Goal: Information Seeking & Learning: Learn about a topic

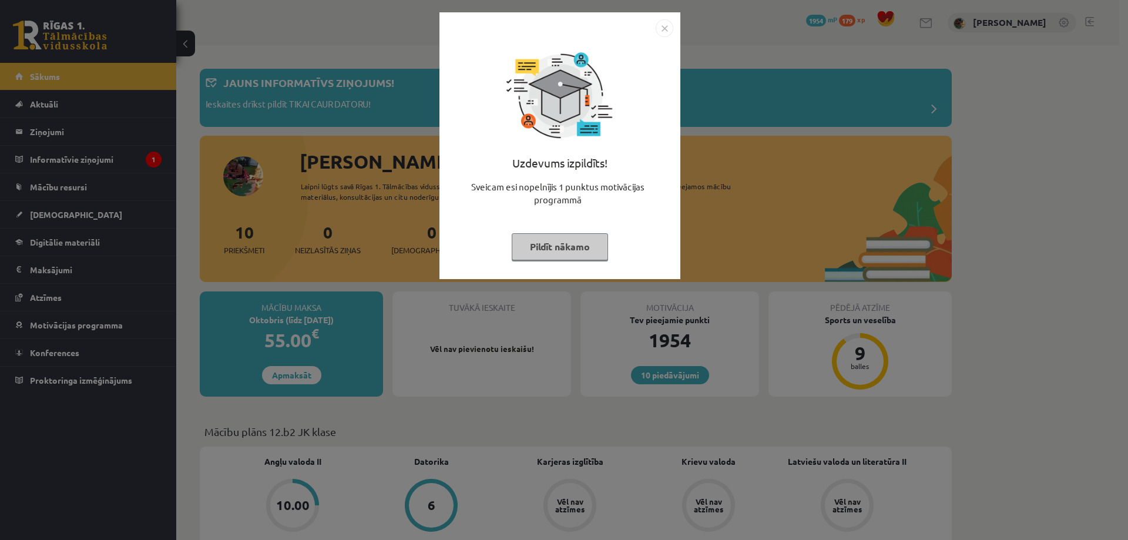
click at [579, 242] on button "Pildīt nākamo" at bounding box center [560, 246] width 96 height 27
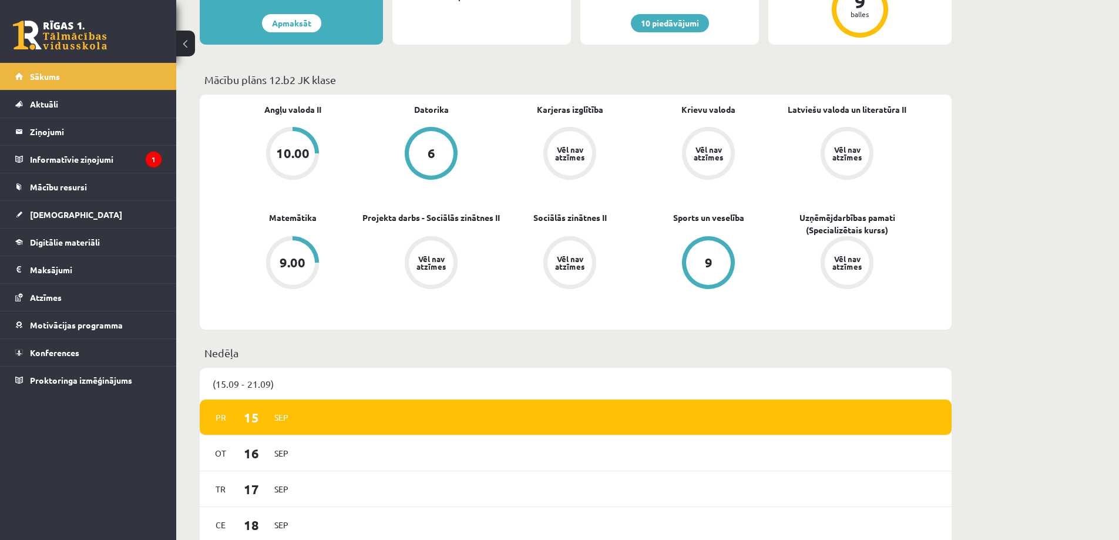
scroll to position [353, 0]
click at [55, 216] on span "[DEMOGRAPHIC_DATA]" at bounding box center [76, 214] width 92 height 11
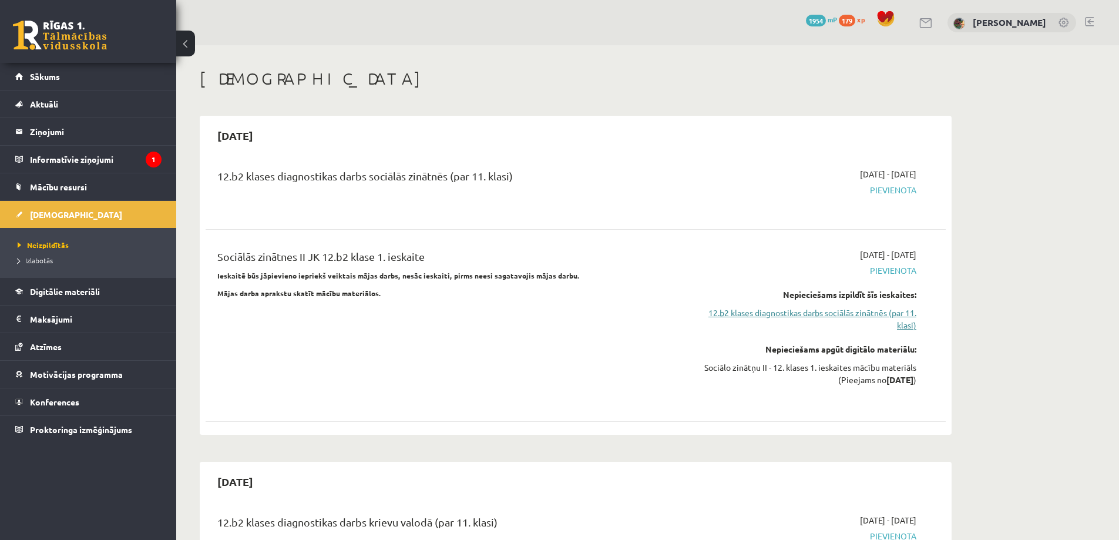
click at [806, 314] on link "12.b2 klases diagnostikas darbs sociālās zinātnēs (par 11. klasi)" at bounding box center [806, 319] width 222 height 25
click at [829, 312] on link "12.b2 klases diagnostikas darbs sociālās zinātnēs (par 11. klasi)" at bounding box center [806, 319] width 222 height 25
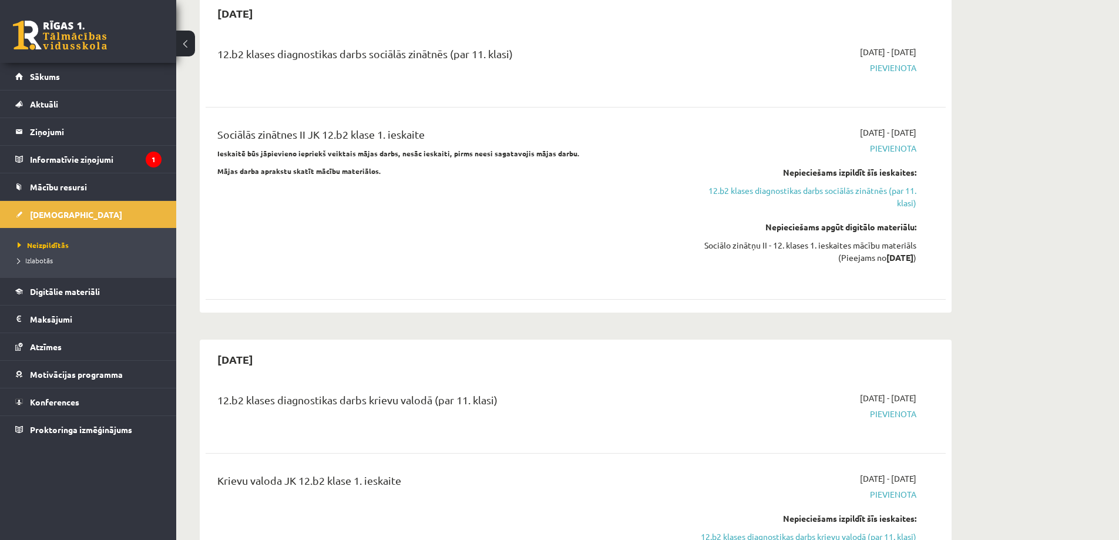
scroll to position [118, 0]
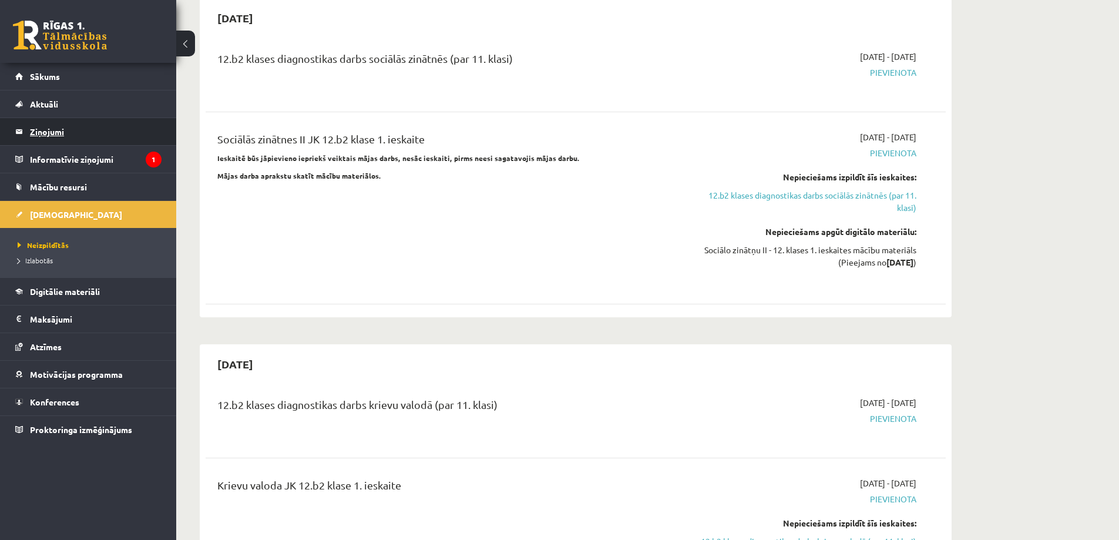
click at [40, 131] on legend "Ziņojumi 0" at bounding box center [96, 131] width 132 height 27
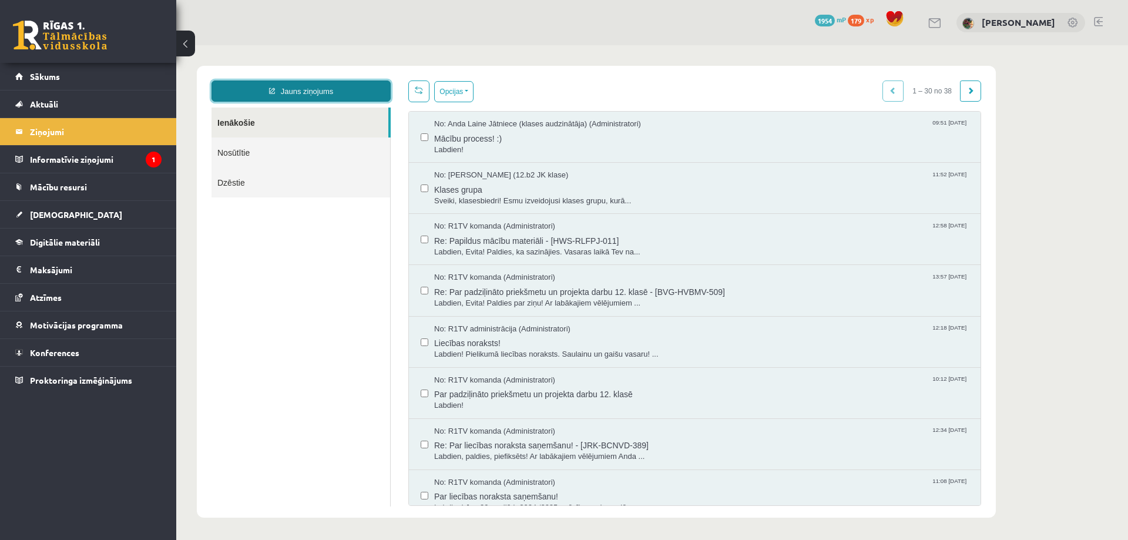
click at [284, 93] on link "Jauns ziņojums" at bounding box center [301, 91] width 179 height 21
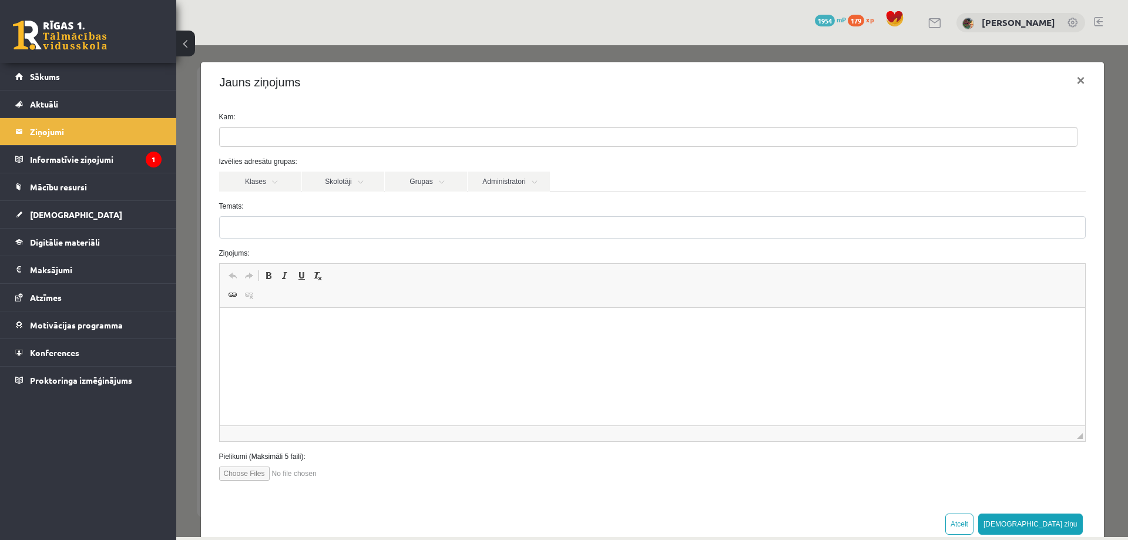
click at [279, 133] on ul at bounding box center [648, 137] width 857 height 19
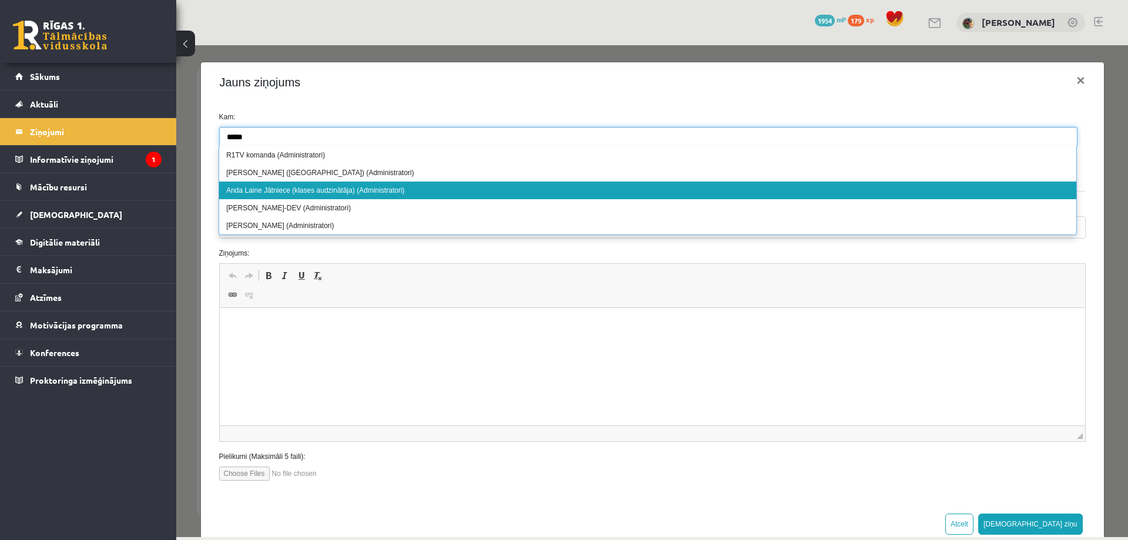
type input "****"
select select "****"
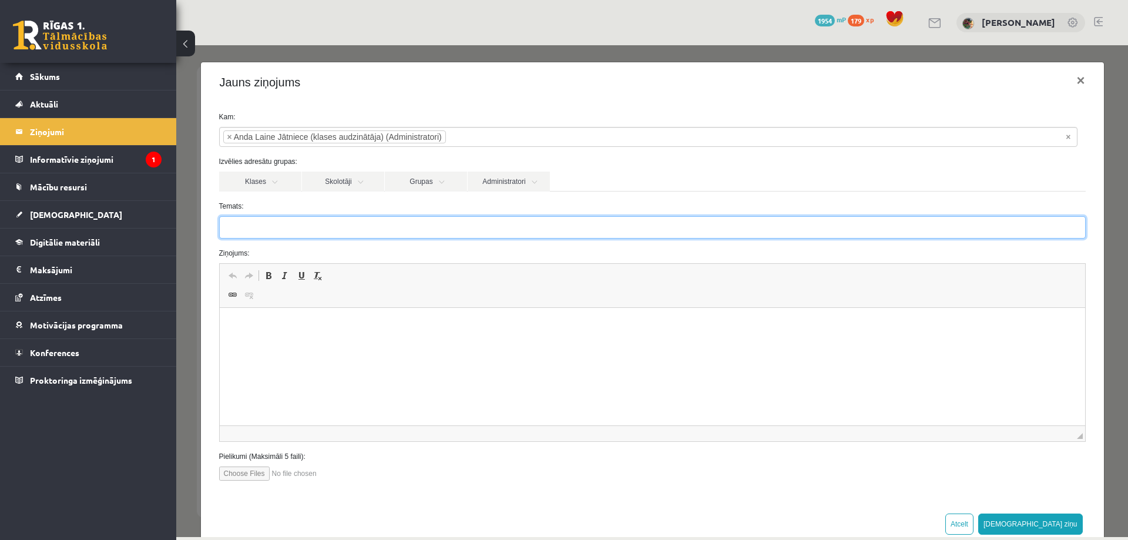
click at [250, 224] on input "Temats:" at bounding box center [652, 227] width 867 height 22
type input "**********"
drag, startPoint x: 270, startPoint y: 230, endPoint x: 217, endPoint y: 225, distance: 52.5
click at [217, 225] on div "**********" at bounding box center [652, 227] width 884 height 22
type input "*********"
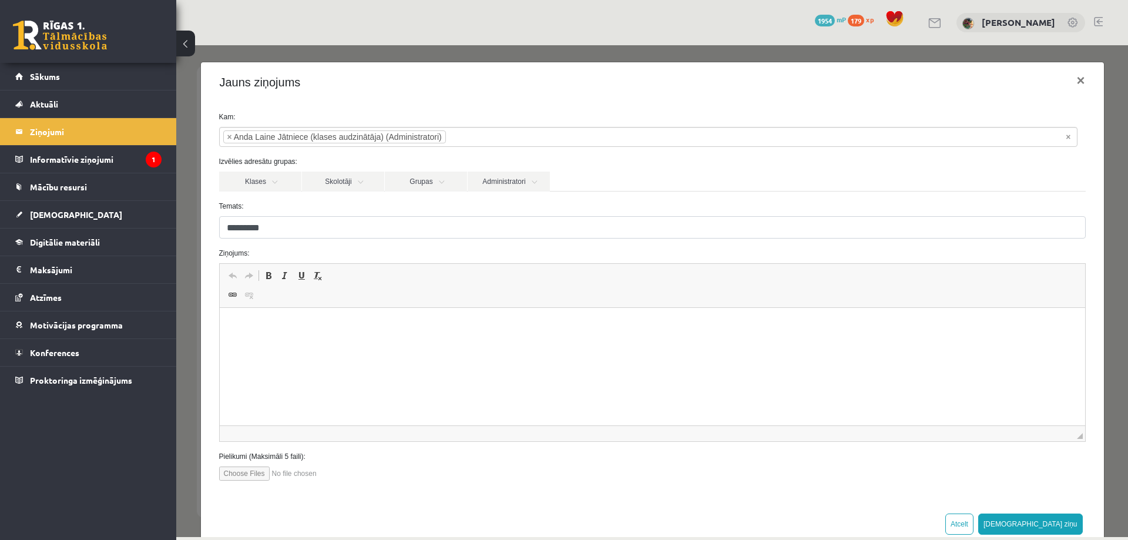
click at [256, 315] on html at bounding box center [652, 326] width 866 height 36
click at [728, 349] on p "**********" at bounding box center [648, 346] width 834 height 12
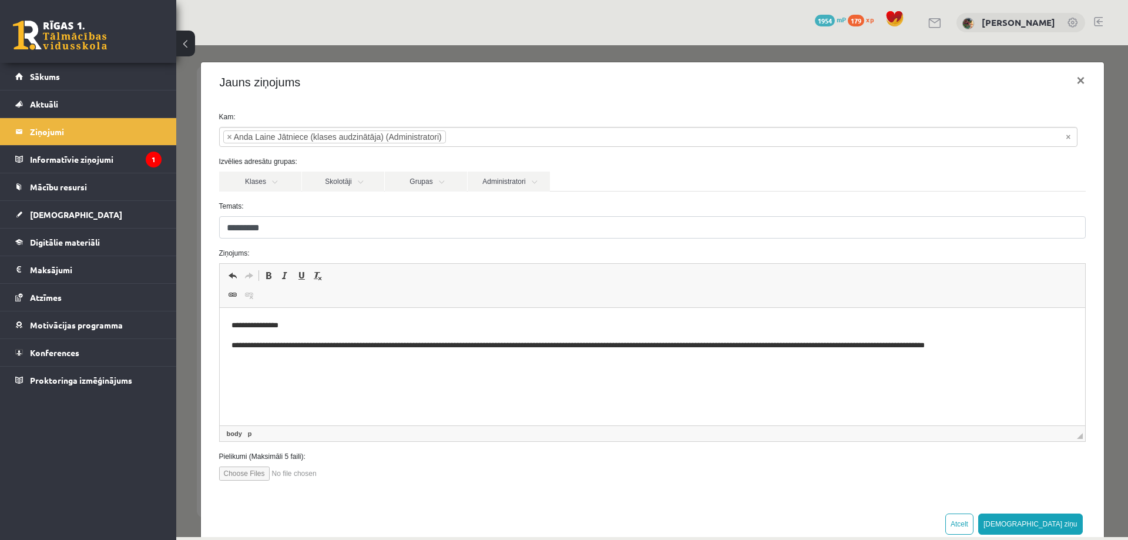
click at [1034, 346] on p "**********" at bounding box center [648, 346] width 834 height 12
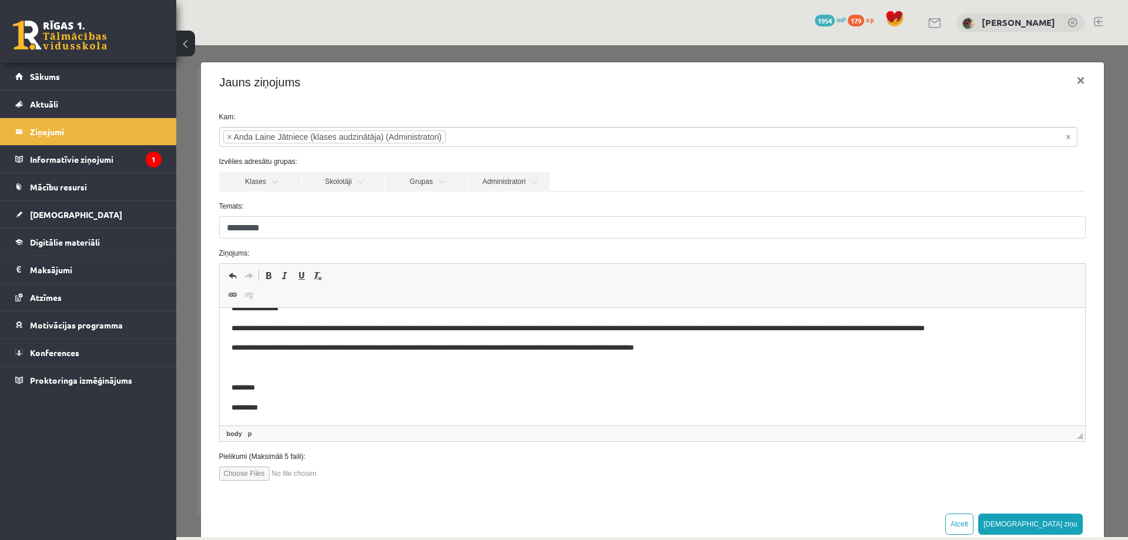
scroll to position [24, 0]
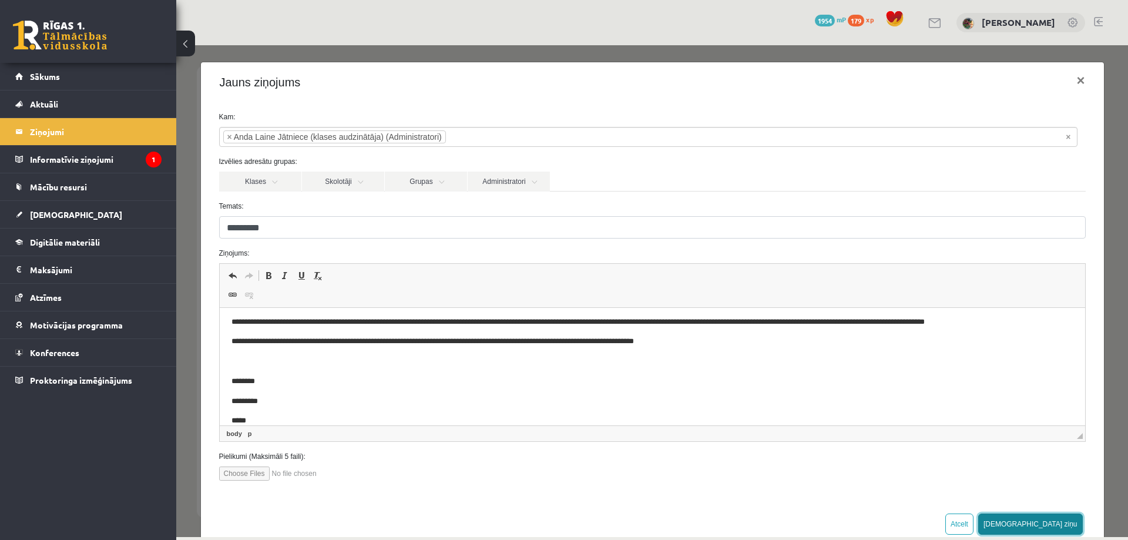
click at [1061, 527] on button "Sūtīt ziņu" at bounding box center [1030, 524] width 105 height 21
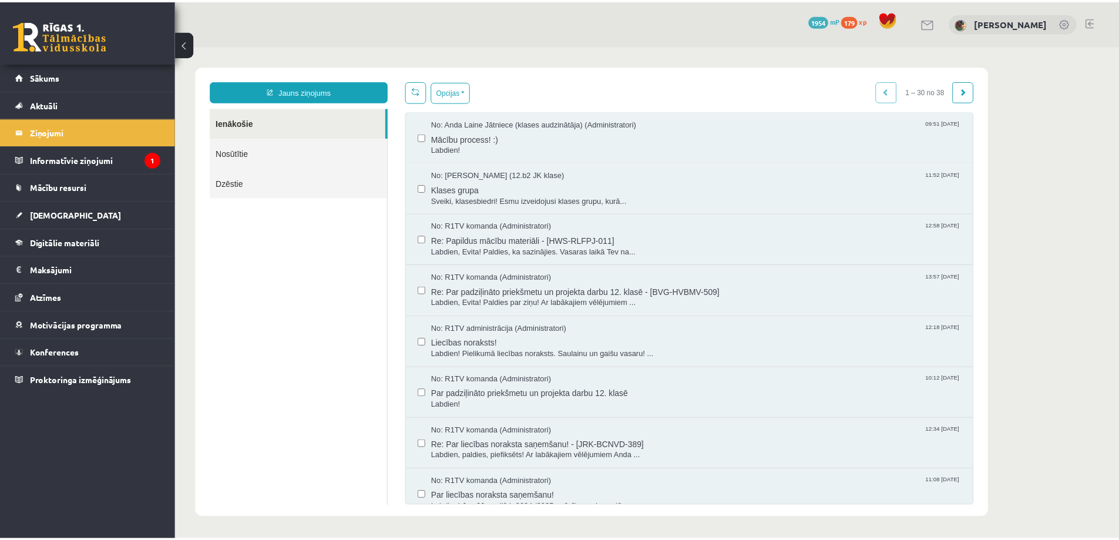
scroll to position [0, 0]
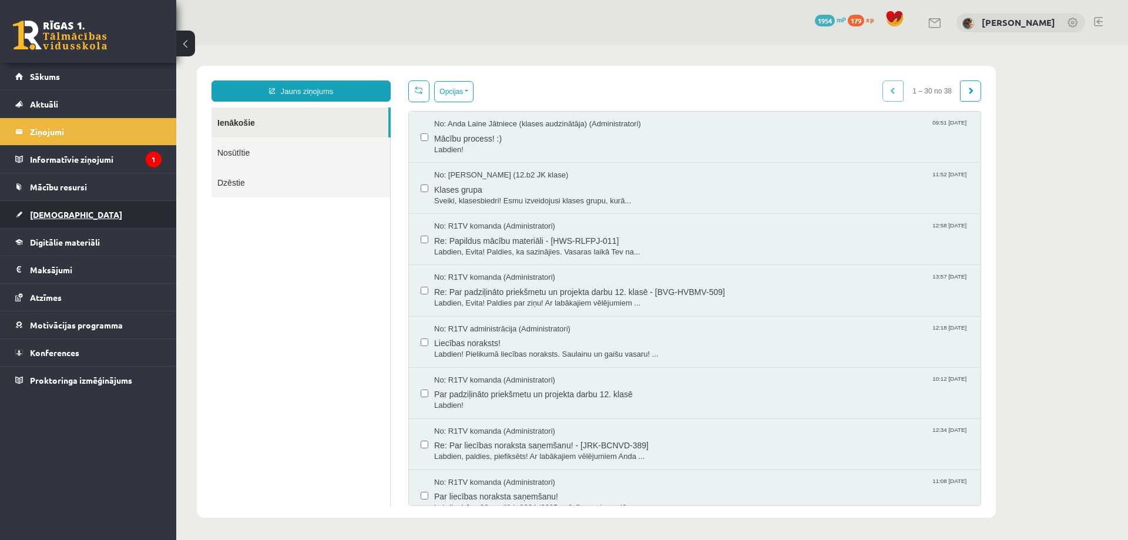
click at [48, 212] on span "[DEMOGRAPHIC_DATA]" at bounding box center [76, 214] width 92 height 11
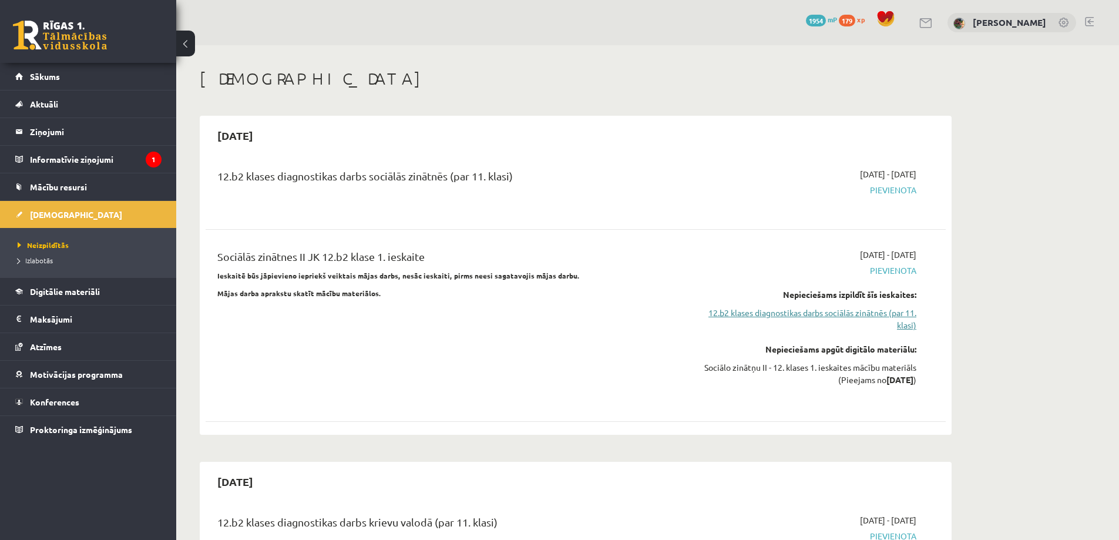
click at [872, 313] on link "12.b2 klases diagnostikas darbs sociālās zinātnēs (par 11. klasi)" at bounding box center [806, 319] width 222 height 25
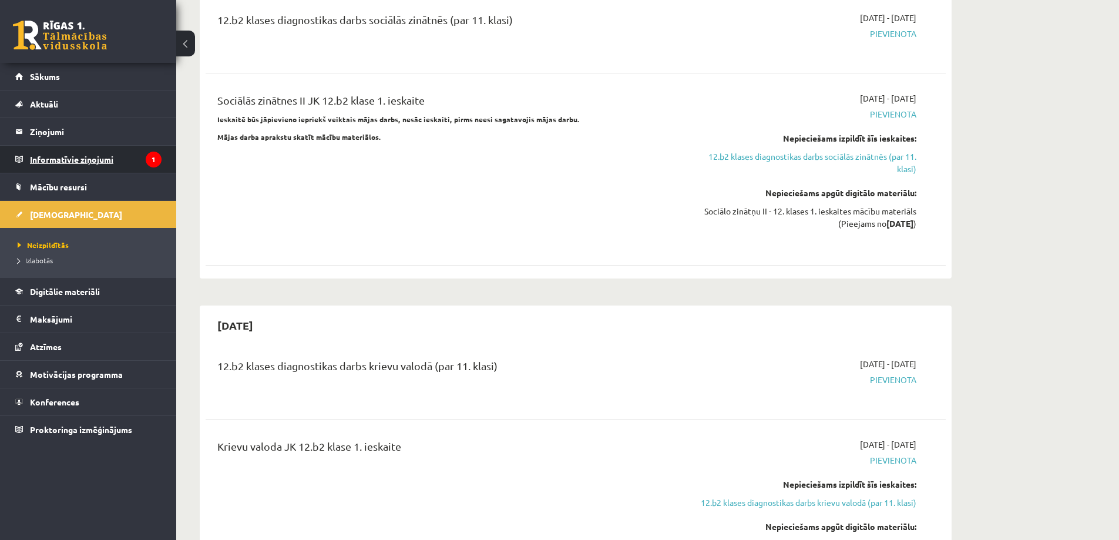
click at [63, 161] on legend "Informatīvie ziņojumi 1" at bounding box center [96, 159] width 132 height 27
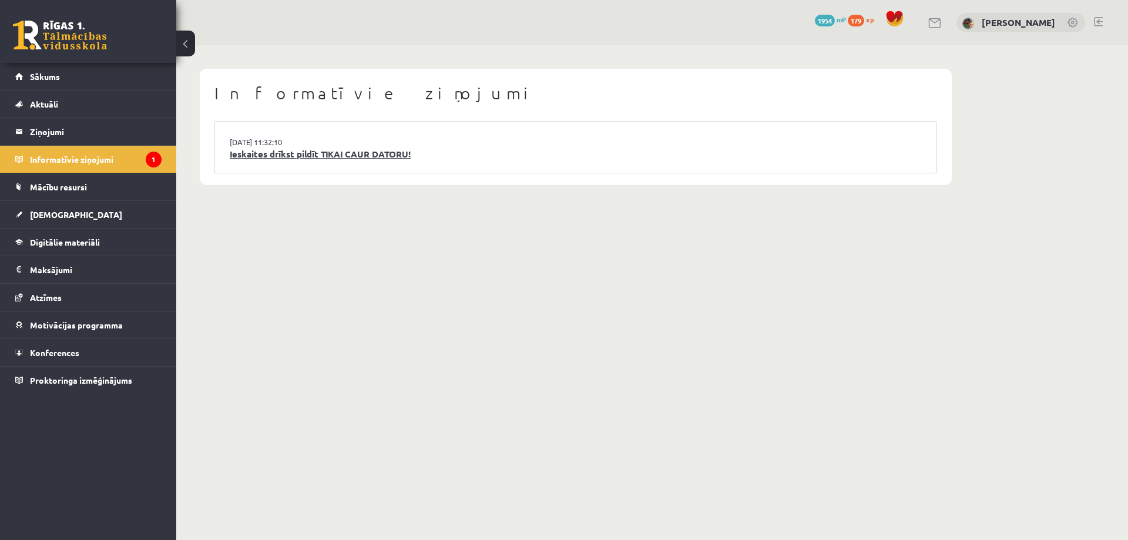
click at [357, 155] on link "Ieskaites drīkst pildīt TIKAI CAUR DATORU!" at bounding box center [576, 155] width 692 height 14
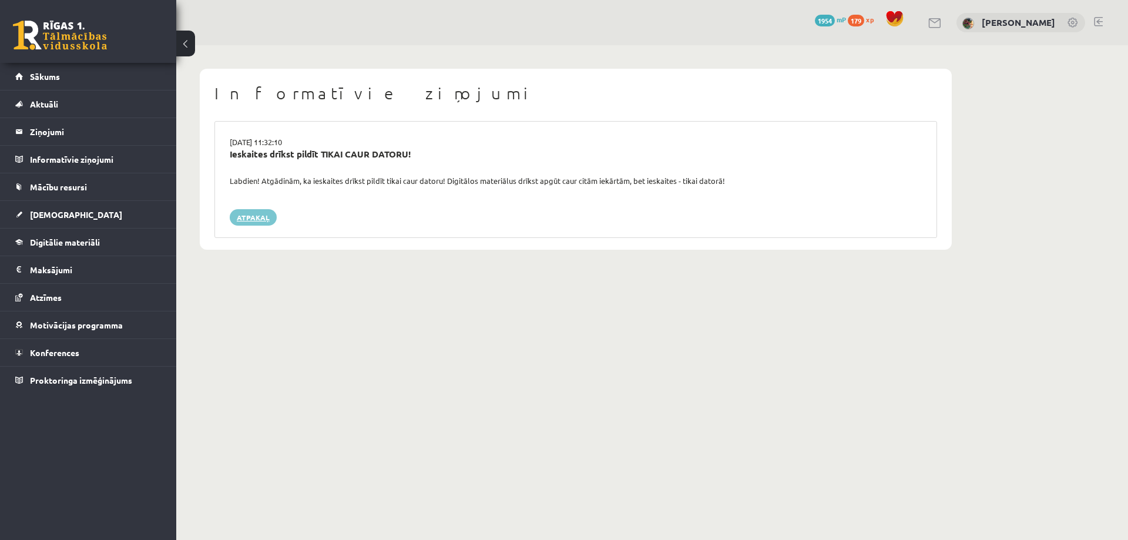
click at [252, 220] on link "Atpakaļ" at bounding box center [253, 217] width 47 height 16
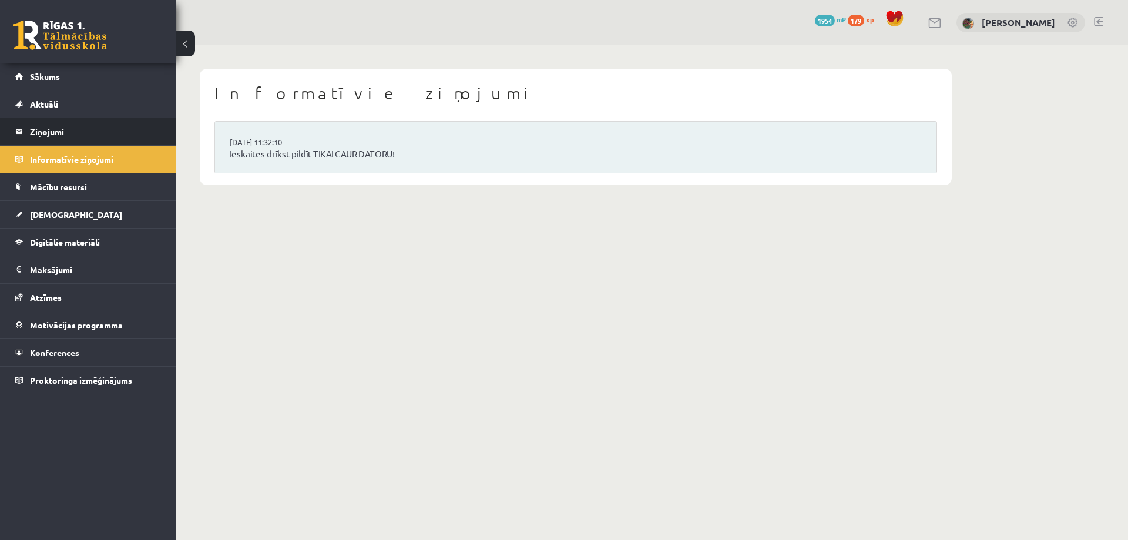
click at [42, 135] on legend "Ziņojumi 0" at bounding box center [96, 131] width 132 height 27
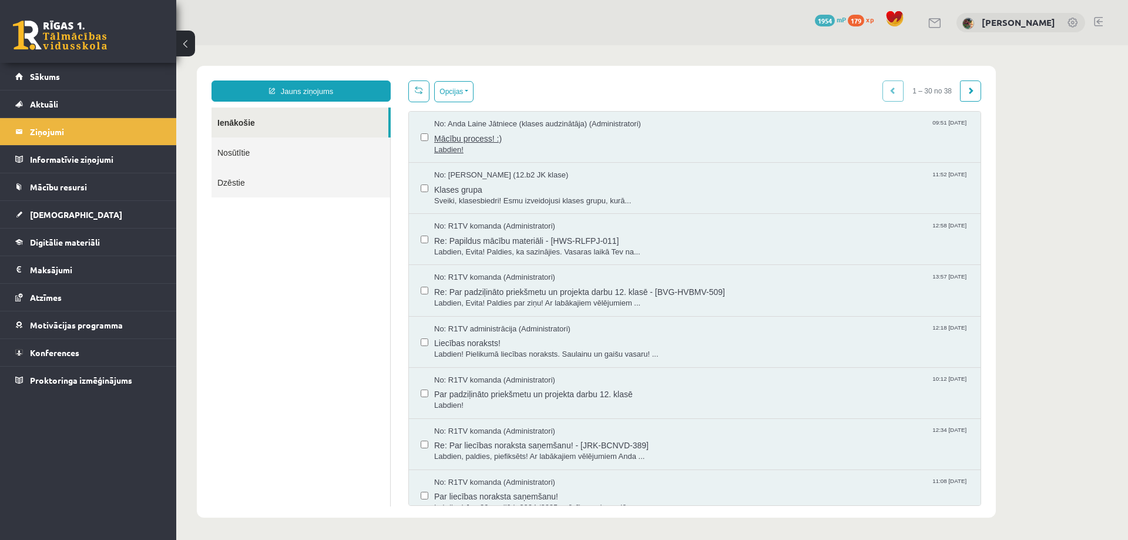
click at [461, 140] on span "Mācību process! :)" at bounding box center [701, 137] width 535 height 15
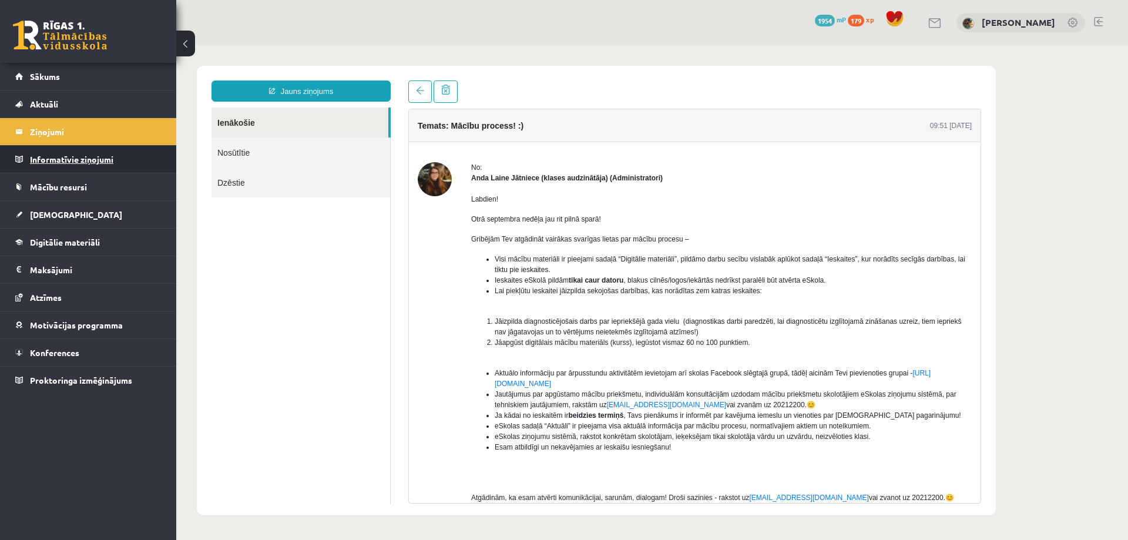
click at [61, 161] on legend "Informatīvie ziņojumi 0" at bounding box center [96, 159] width 132 height 27
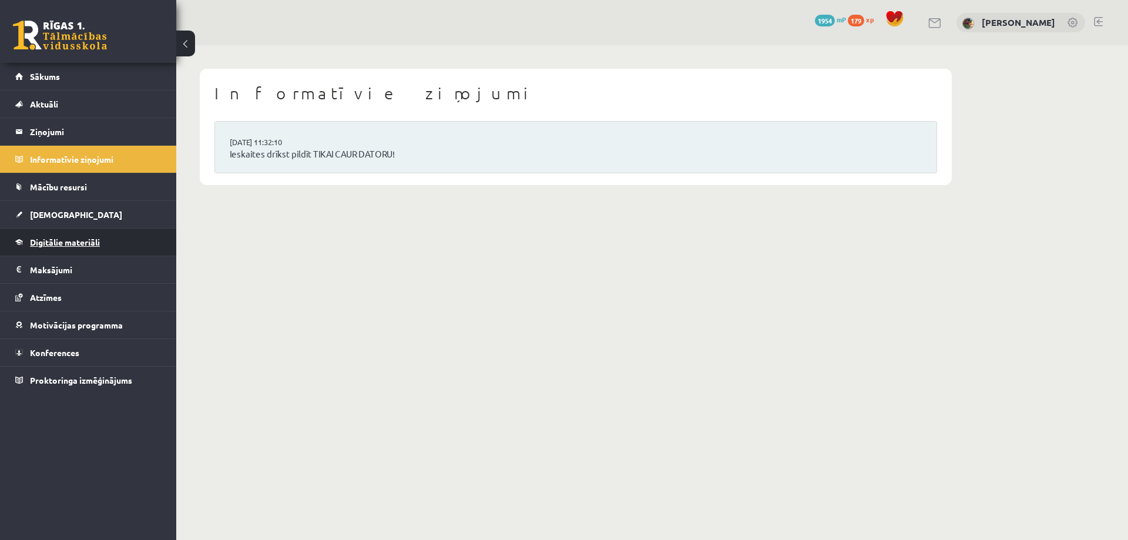
click at [48, 243] on span "Digitālie materiāli" at bounding box center [65, 242] width 70 height 11
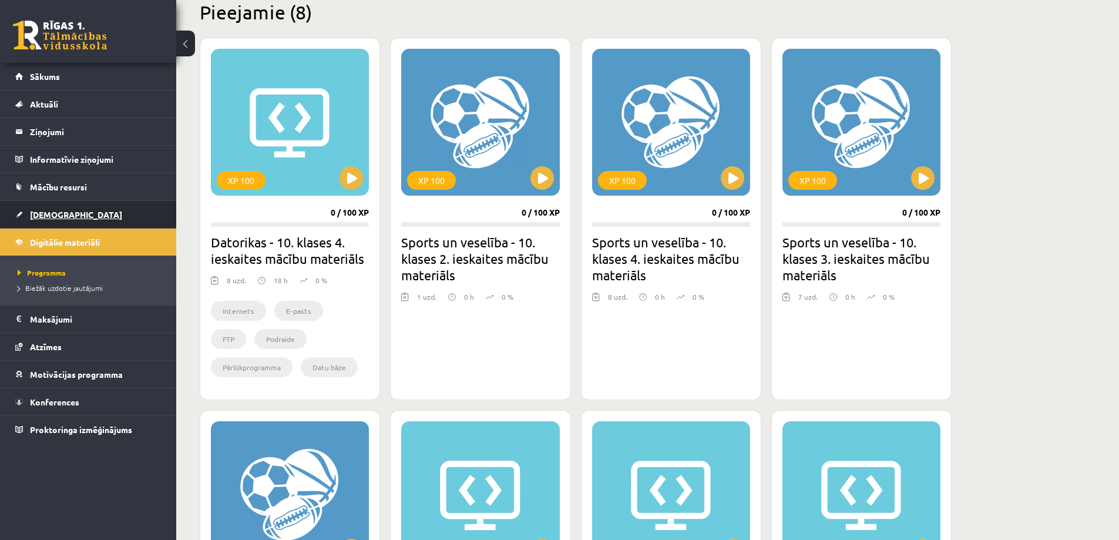
scroll to position [294, 0]
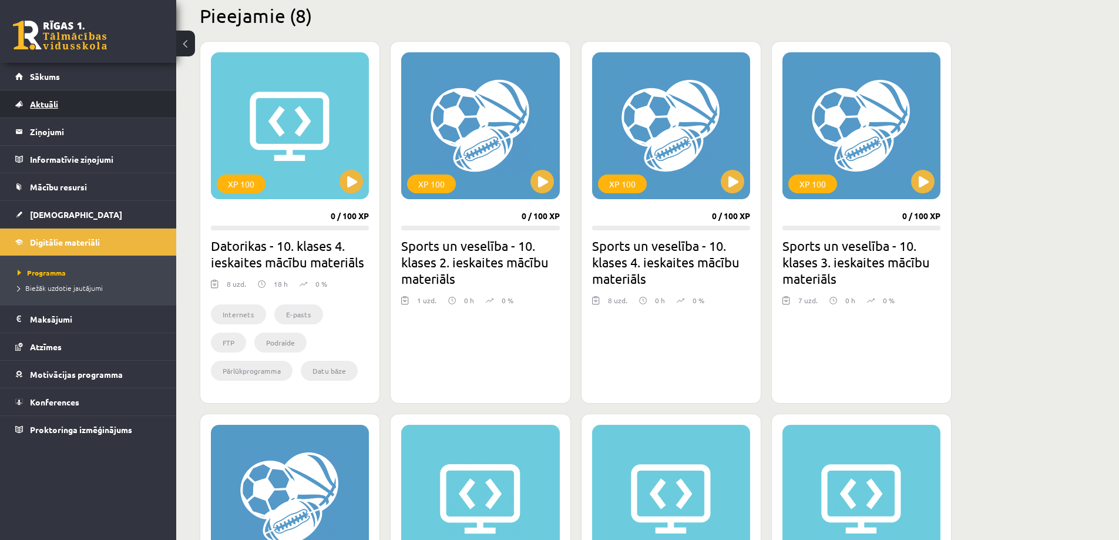
click at [42, 104] on span "Aktuāli" at bounding box center [44, 104] width 28 height 11
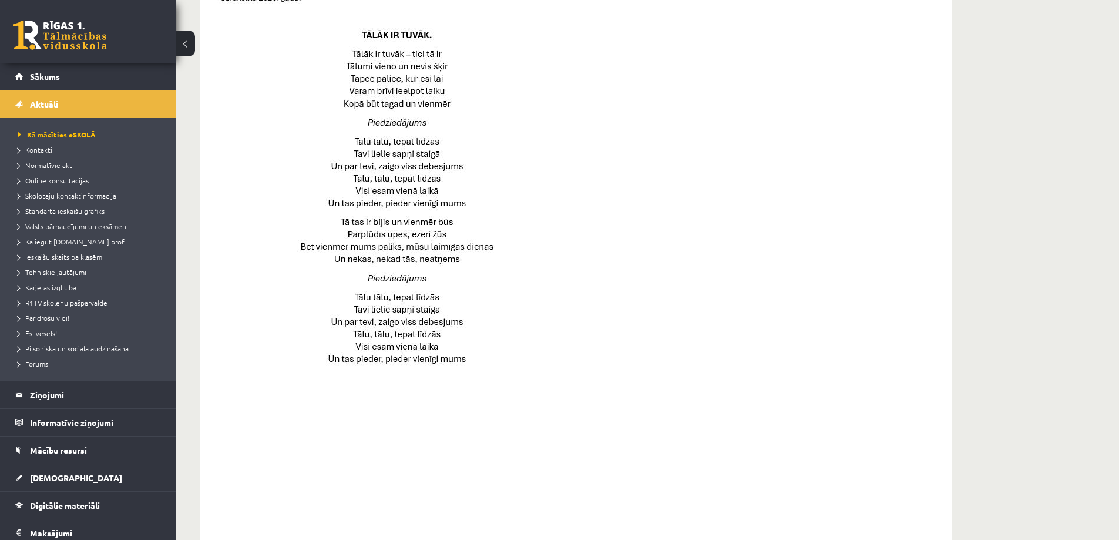
scroll to position [740, 0]
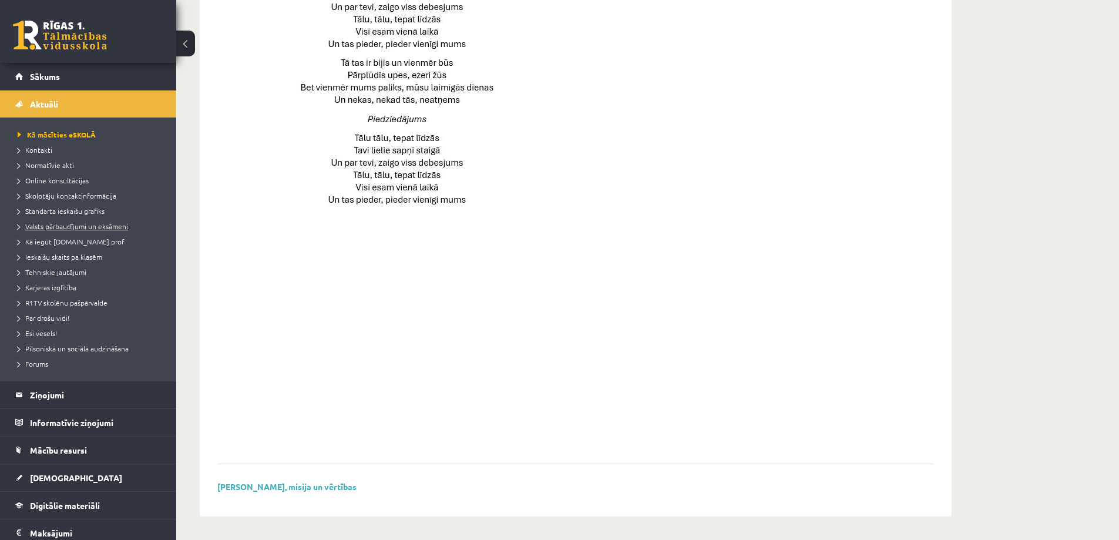
click at [67, 226] on span "Valsts pārbaudījumi un eksāmeni" at bounding box center [73, 226] width 110 height 9
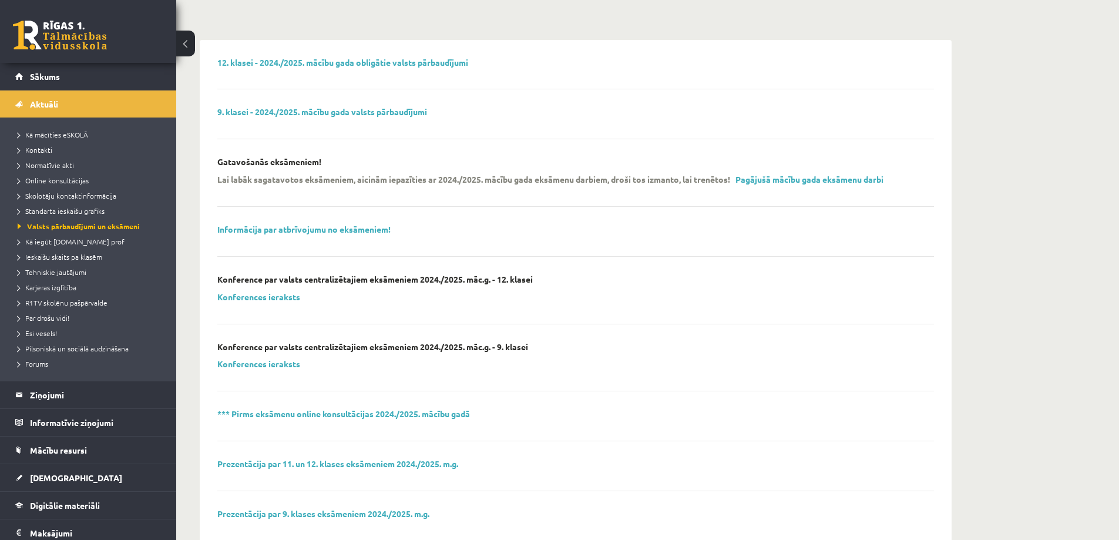
scroll to position [29, 0]
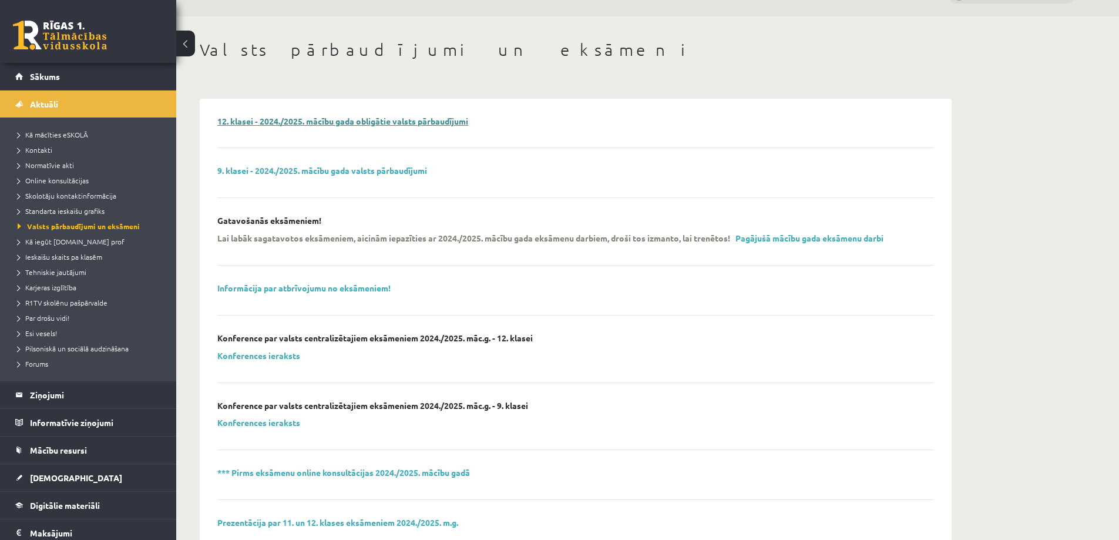
click at [420, 122] on link "12. klasei - 2024./2025. mācību gada obligātie valsts pārbaudījumi" at bounding box center [342, 121] width 251 height 11
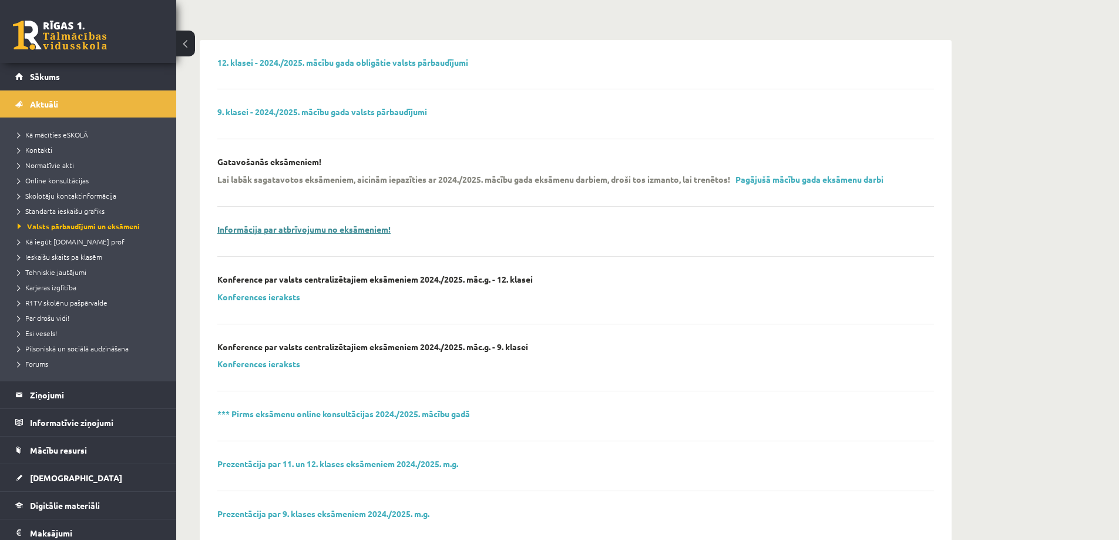
click at [335, 230] on link "Informācija par atbrīvojumu no eksāmeniem!" at bounding box center [303, 229] width 173 height 11
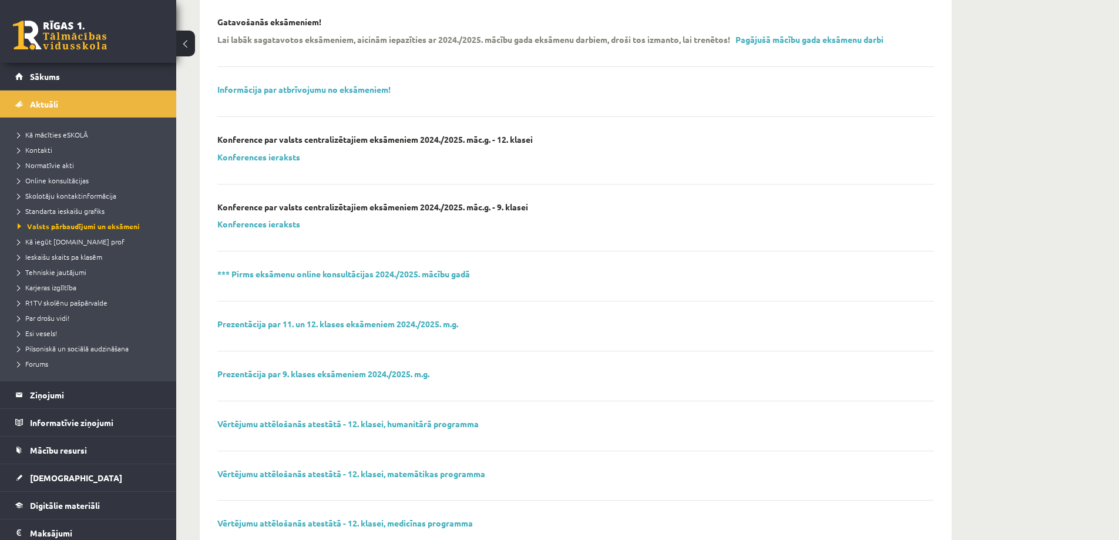
scroll to position [264, 0]
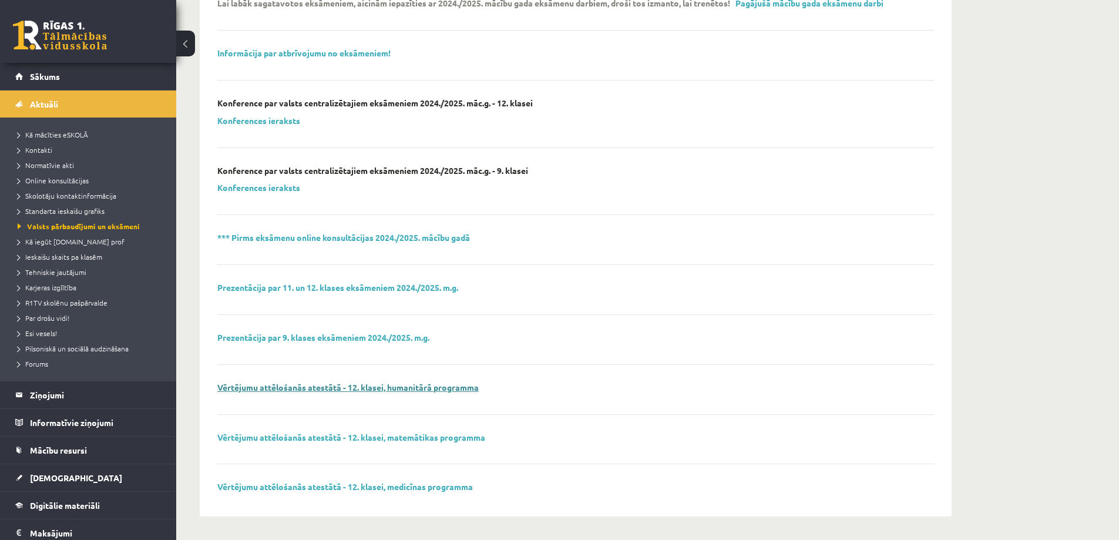
click at [326, 388] on link "Vērtējumu attēlošanās atestātā - 12. klasei, humanitārā programma" at bounding box center [348, 387] width 262 height 11
click at [326, 287] on link "Prezentācija par 11. un 12. klases eksāmeniem 2024./2025. m.g." at bounding box center [337, 287] width 241 height 11
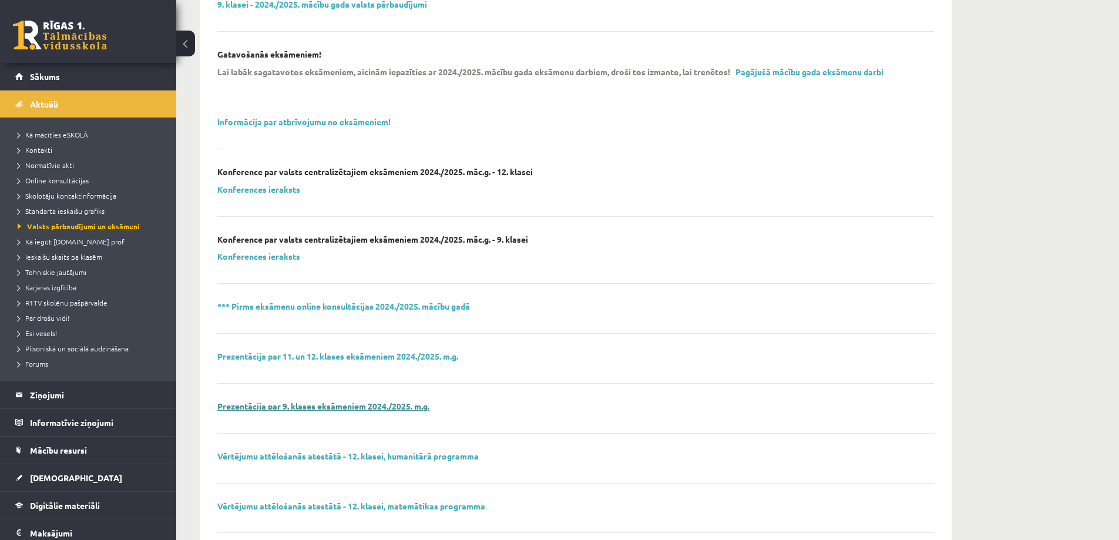
scroll to position [0, 0]
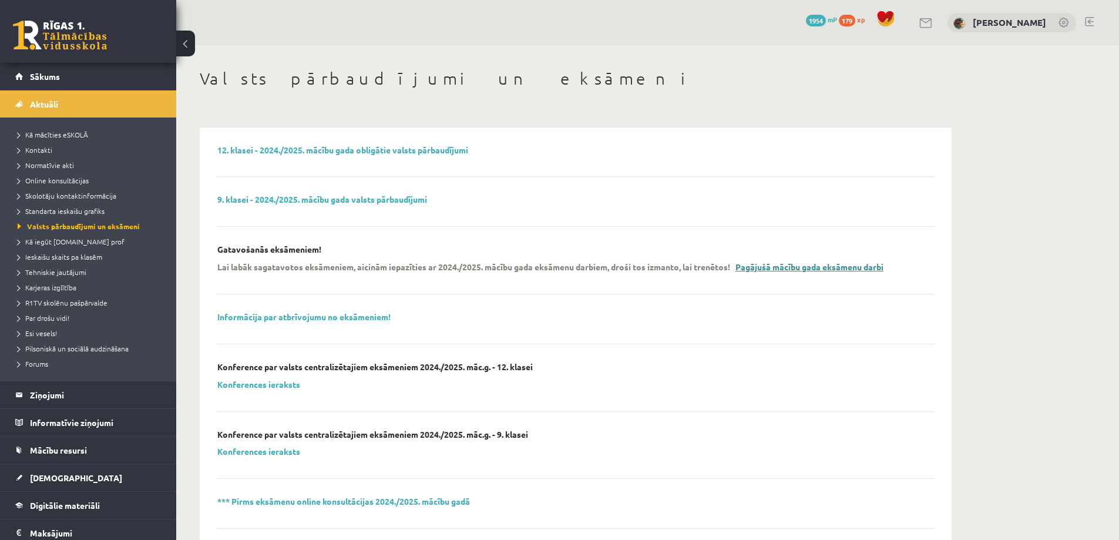
click at [830, 270] on link "Pagājušā mācību gada eksāmenu darbi" at bounding box center [810, 267] width 148 height 11
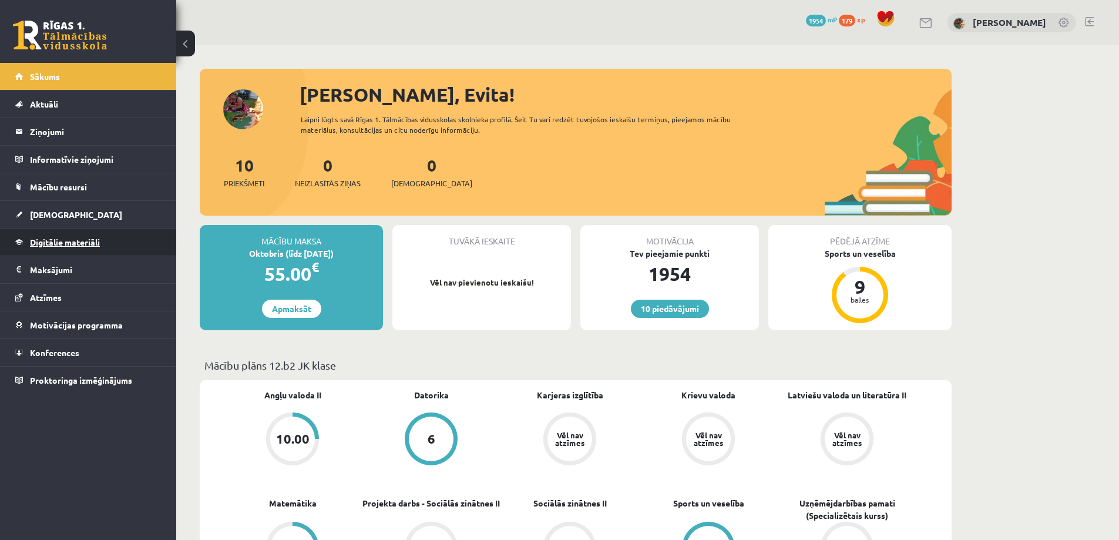
click at [63, 243] on span "Digitālie materiāli" at bounding box center [65, 242] width 70 height 11
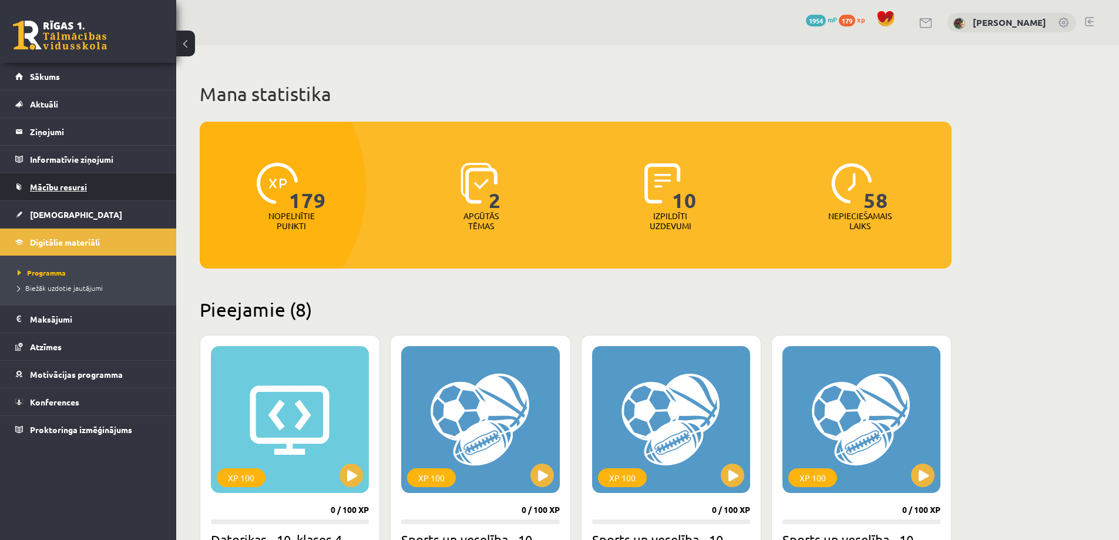
click at [57, 184] on span "Mācību resursi" at bounding box center [58, 187] width 57 height 11
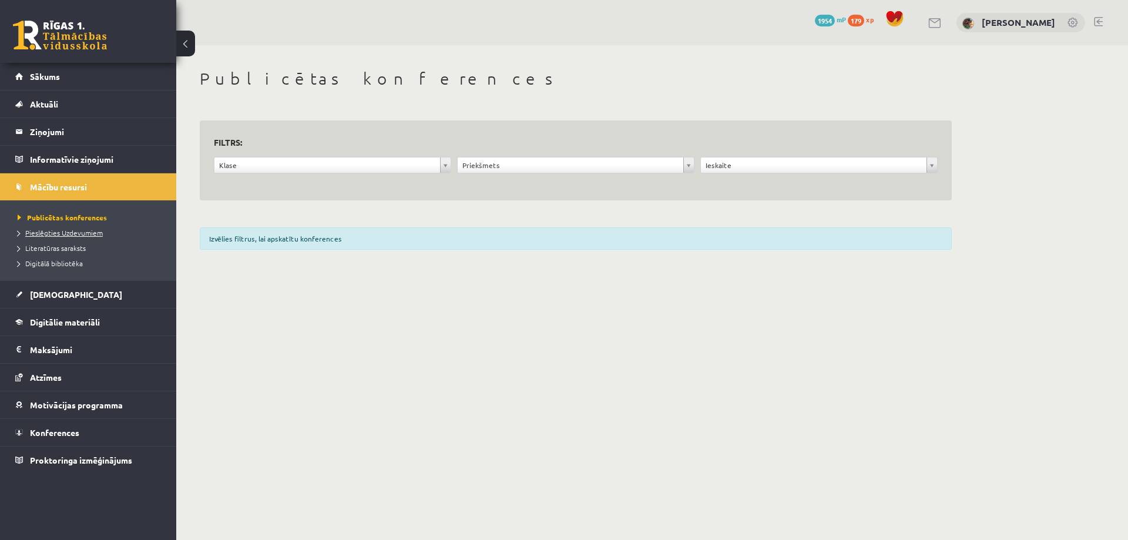
click at [66, 233] on span "Pieslēgties Uzdevumiem" at bounding box center [60, 232] width 85 height 9
